Goal: Navigation & Orientation: Find specific page/section

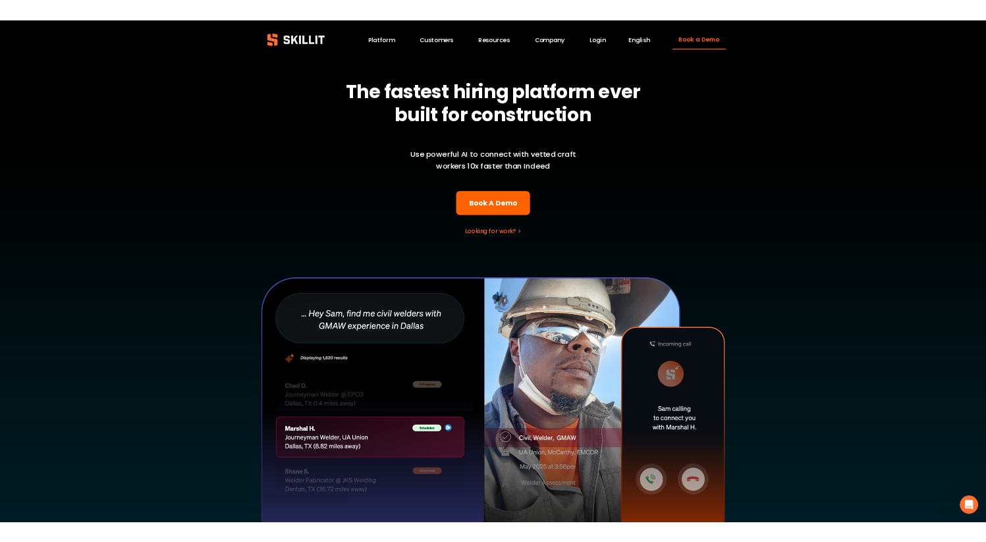
scroll to position [217, 0]
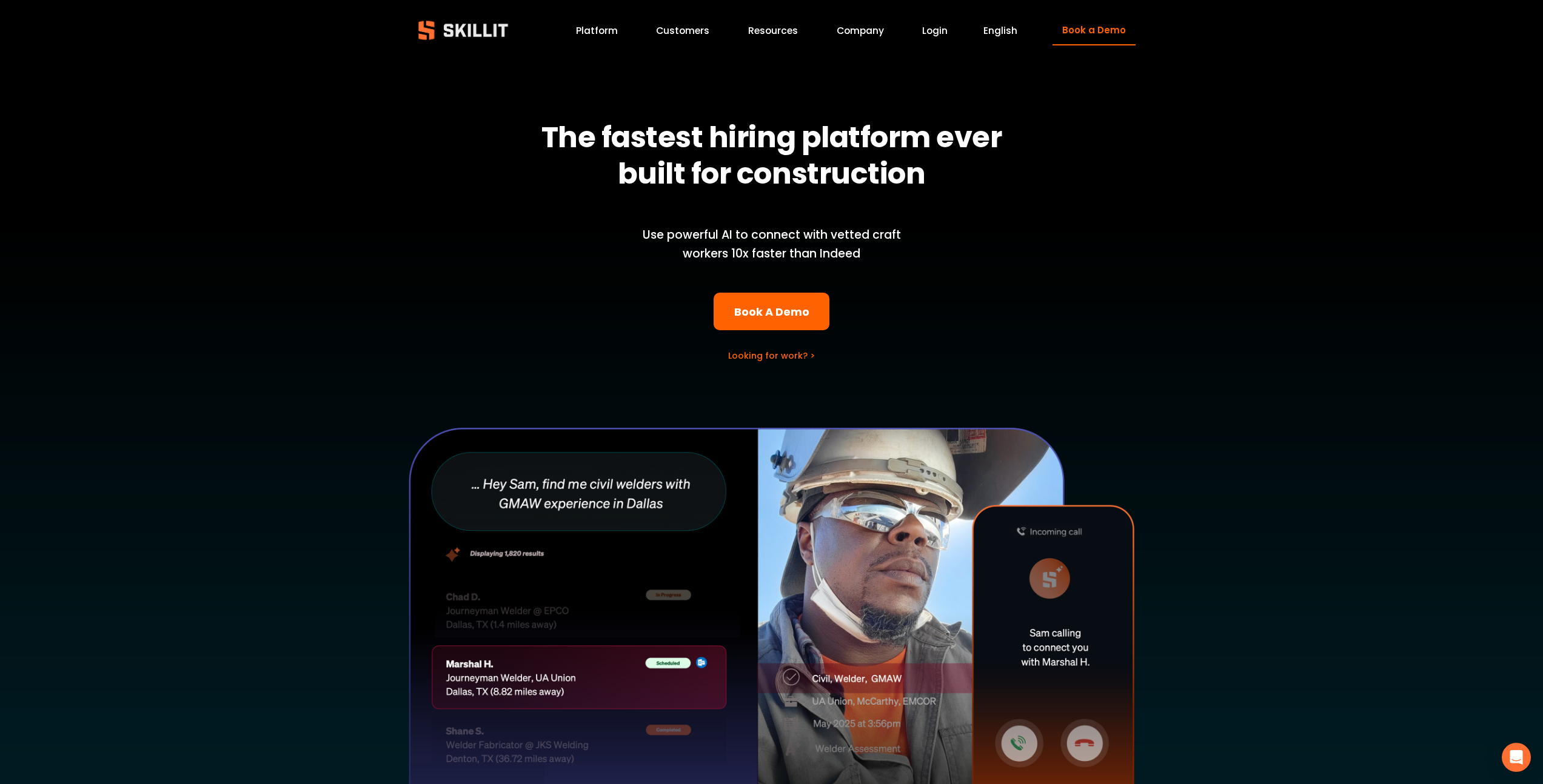
click at [610, 24] on link "Platform" at bounding box center [597, 30] width 41 height 17
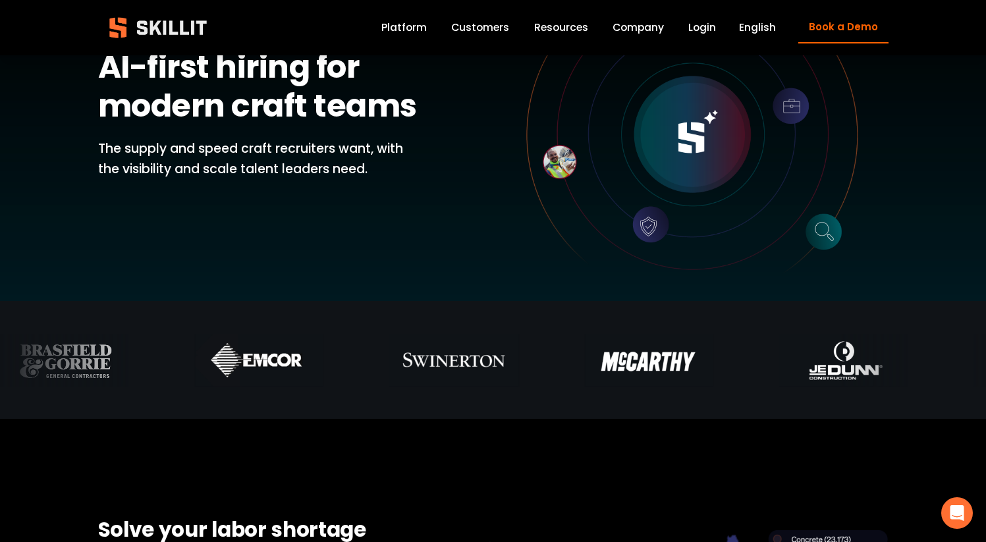
scroll to position [107, 0]
